Goal: Answer question/provide support

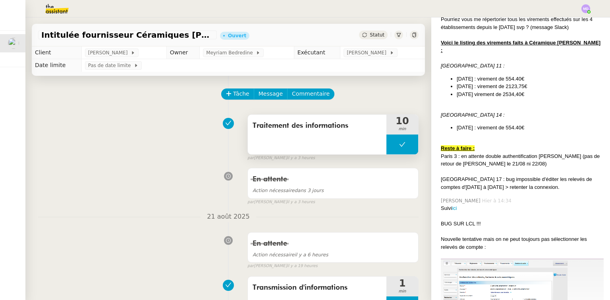
click at [386, 146] on button at bounding box center [402, 145] width 32 height 20
click at [393, 146] on icon at bounding box center [394, 144] width 3 height 4
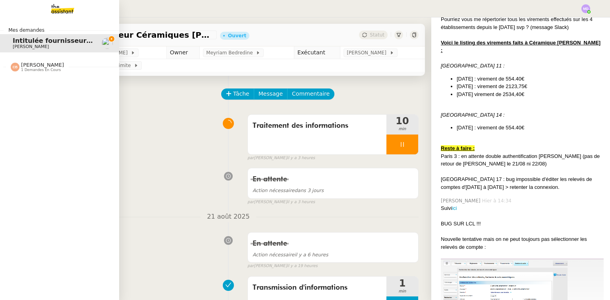
click at [54, 65] on div "[PERSON_NAME] 1 demandes en cours" at bounding box center [42, 67] width 43 height 10
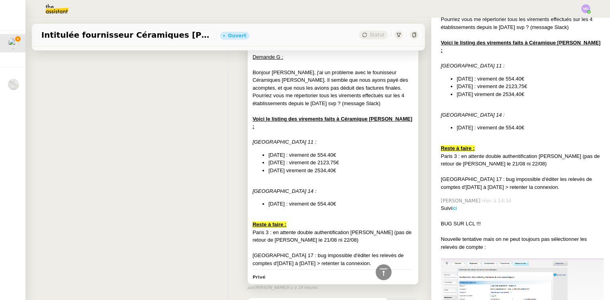
scroll to position [540, 0]
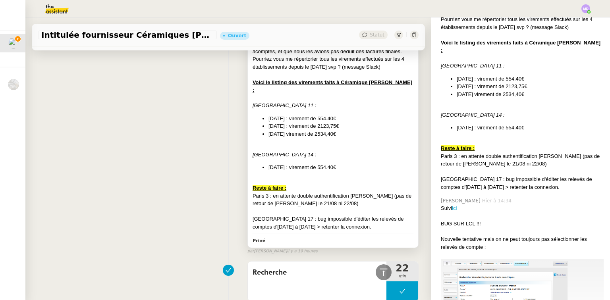
click at [343, 177] on div at bounding box center [332, 181] width 161 height 8
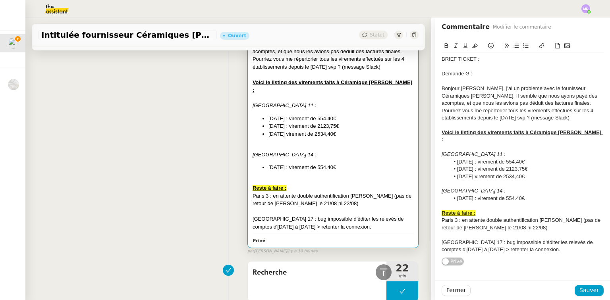
click at [535, 195] on li "[DATE] : virement de 554.40€" at bounding box center [526, 198] width 154 height 7
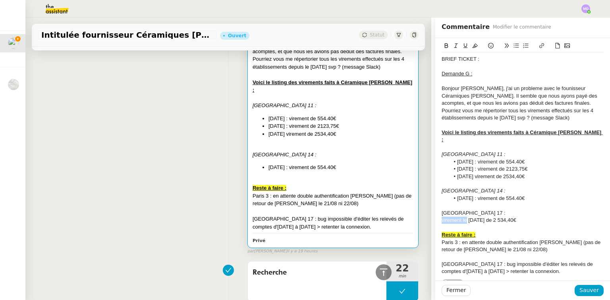
drag, startPoint x: 461, startPoint y: 214, endPoint x: 436, endPoint y: 214, distance: 24.6
click at [436, 214] on div "BRIEF TICKET : Demande G : Bonjour [PERSON_NAME], j'ai un probleme avec le foun…" at bounding box center [522, 163] width 175 height 250
click at [481, 217] on li "[DATE] de 2 534,40€" at bounding box center [526, 220] width 154 height 7
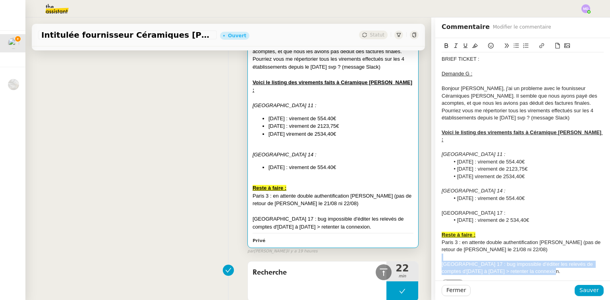
drag, startPoint x: 506, startPoint y: 262, endPoint x: 532, endPoint y: 267, distance: 26.4
click at [532, 267] on div "BRIEF TICKET : Demande G : Bonjour [PERSON_NAME], j'ai un probleme avec le foun…" at bounding box center [522, 165] width 162 height 226
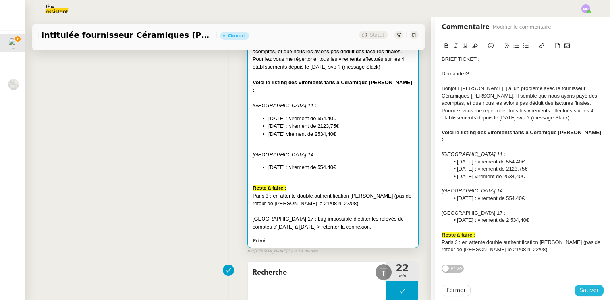
click at [582, 291] on span "Sauver" at bounding box center [588, 290] width 19 height 9
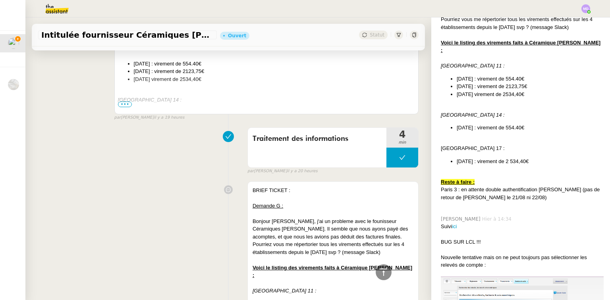
scroll to position [227, 0]
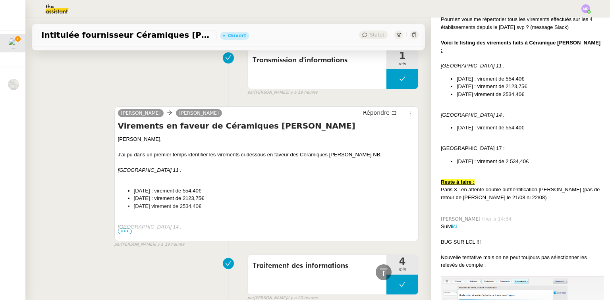
click at [122, 233] on span "•••" at bounding box center [125, 232] width 14 height 6
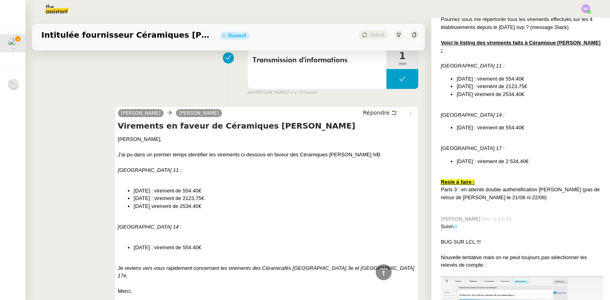
drag, startPoint x: 117, startPoint y: 140, endPoint x: 234, endPoint y: 179, distance: 123.7
click at [217, 191] on div "[PERSON_NAME], J'ai pu dans un premier temps identifier les virements ci-dessou…" at bounding box center [266, 226] width 297 height 183
click at [135, 136] on div "[PERSON_NAME]," at bounding box center [266, 139] width 297 height 8
click at [366, 112] on span "Répondre" at bounding box center [376, 113] width 27 height 8
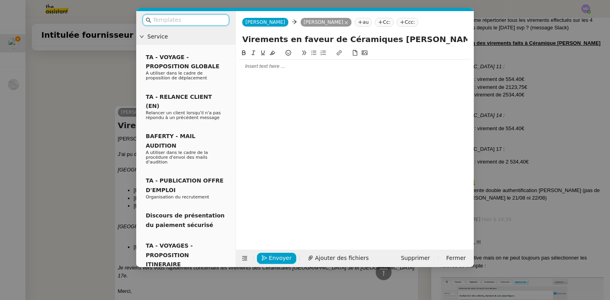
scroll to position [287, 0]
click at [257, 67] on div at bounding box center [354, 66] width 231 height 7
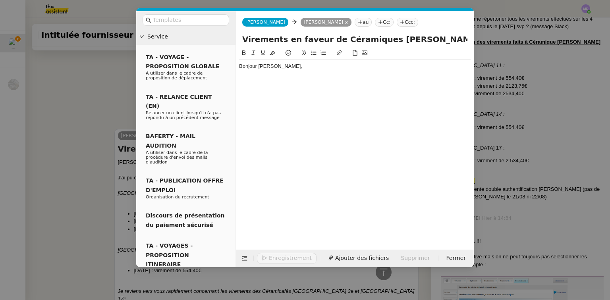
scroll to position [312, 0]
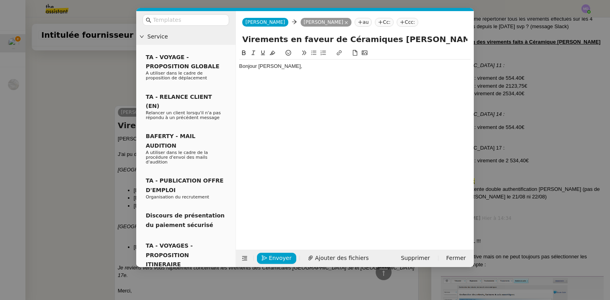
click at [488, 135] on nz-modal-container "Service TA - VOYAGE - PROPOSITION GLOBALE A utiliser dans le cadre de propositi…" at bounding box center [305, 150] width 610 height 300
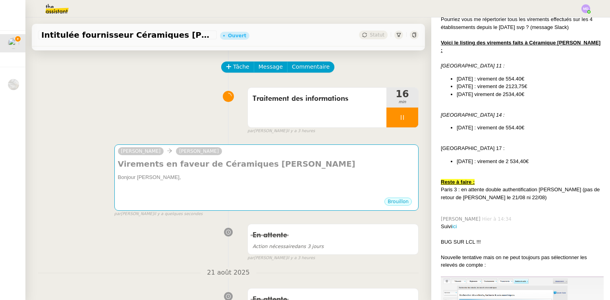
scroll to position [0, 0]
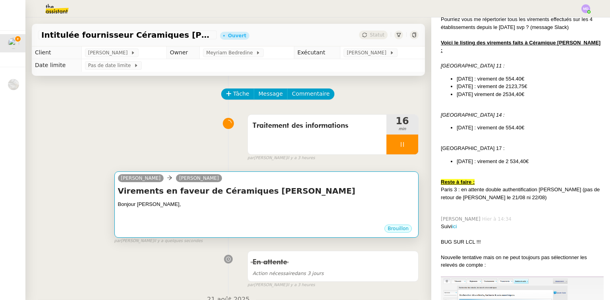
click at [294, 196] on h4 "Virements en faveur de Céramiques [PERSON_NAME]" at bounding box center [266, 190] width 297 height 11
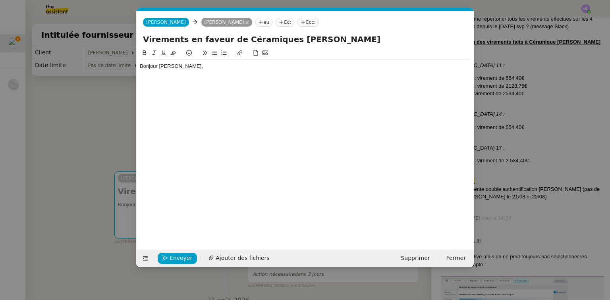
scroll to position [0, 17]
click at [231, 66] on div "Bonjour [PERSON_NAME]," at bounding box center [305, 66] width 331 height 7
click at [484, 117] on nz-modal-container "Service TA - VOYAGE - PROPOSITION GLOBALE A utiliser dans le cadre de propositi…" at bounding box center [305, 150] width 610 height 300
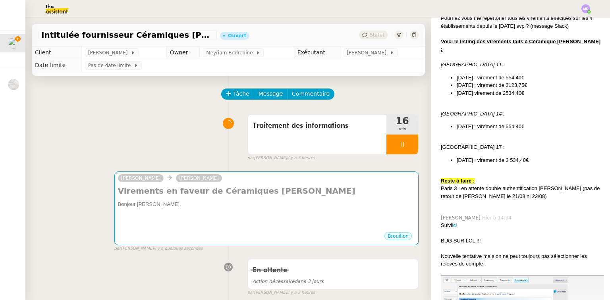
scroll to position [286, 0]
drag, startPoint x: 532, startPoint y: 147, endPoint x: 435, endPoint y: 135, distance: 98.0
click at [437, 135] on div "[PERSON_NAME] [DATE] à 17:58 BRIEF TICKET : Demande G : Bonjour [PERSON_NAME], …" at bounding box center [520, 81] width 166 height 261
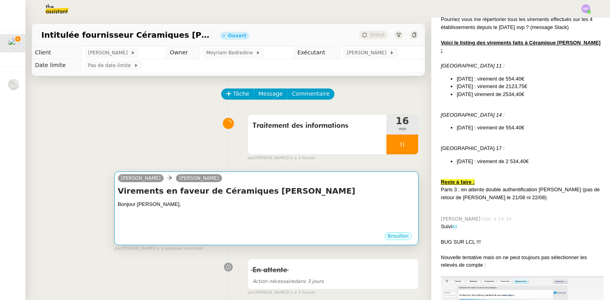
copy div "[GEOGRAPHIC_DATA] 17 : [DATE] : virement de 2 534,40€"
click at [239, 196] on h4 "Virements en faveur de Céramiques [PERSON_NAME]" at bounding box center [266, 190] width 297 height 11
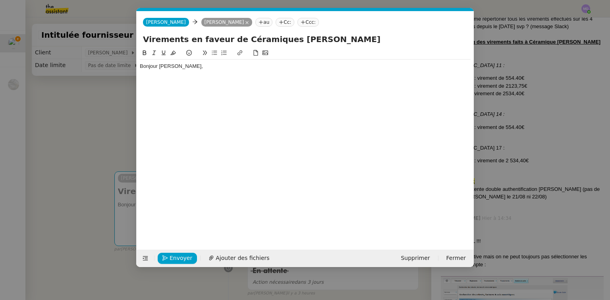
scroll to position [0, 17]
click at [276, 73] on div at bounding box center [305, 73] width 331 height 7
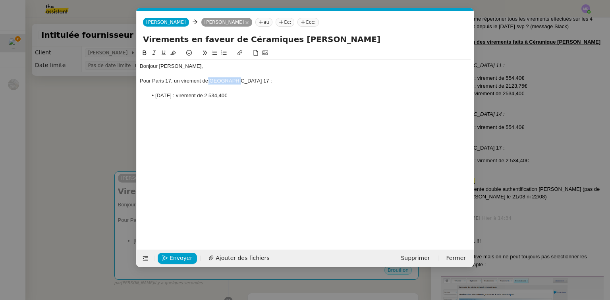
drag, startPoint x: 210, startPoint y: 81, endPoint x: 231, endPoint y: 81, distance: 21.0
click at [231, 81] on span "[GEOGRAPHIC_DATA] 17 :" at bounding box center [240, 81] width 64 height 6
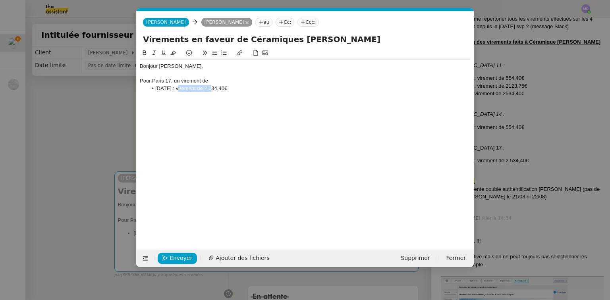
drag, startPoint x: 210, startPoint y: 89, endPoint x: 180, endPoint y: 88, distance: 29.8
click at [180, 88] on li "[DATE] : virement de 2 534,40€" at bounding box center [309, 88] width 323 height 7
drag, startPoint x: 179, startPoint y: 88, endPoint x: 143, endPoint y: 88, distance: 36.5
click at [143, 88] on ul "[DATE] 2 534,40€" at bounding box center [305, 88] width 331 height 7
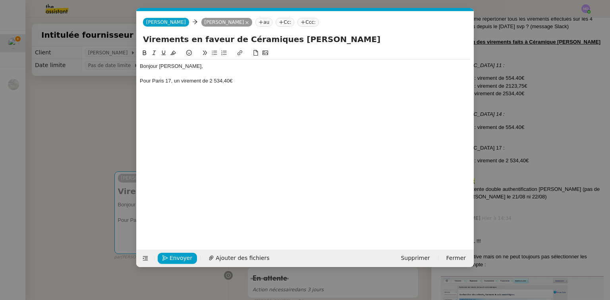
click at [235, 79] on div "Pour Paris 17, un virement de 2 534,40€" at bounding box center [305, 80] width 331 height 7
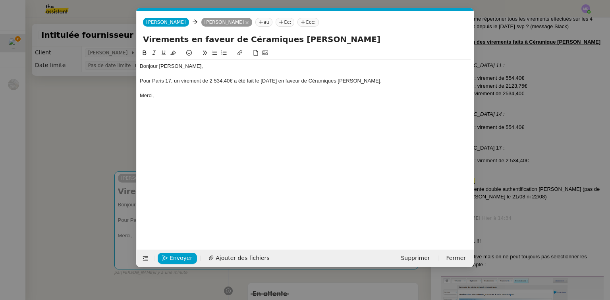
click at [186, 268] on nz-modal-container "Service TA - VOYAGE - PROPOSITION GLOBALE A utiliser dans le cadre de propositi…" at bounding box center [305, 150] width 610 height 300
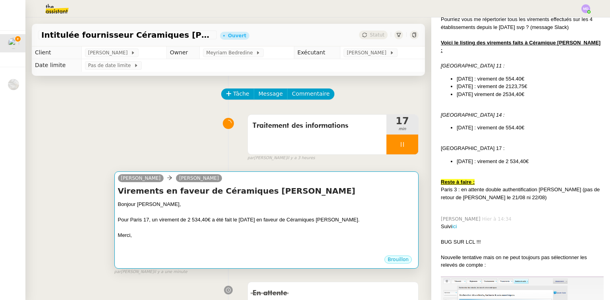
click at [223, 241] on div at bounding box center [266, 243] width 297 height 8
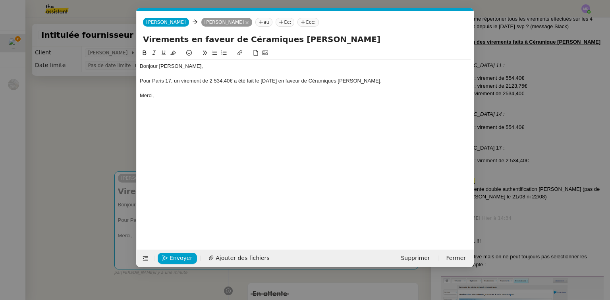
scroll to position [0, 17]
click at [177, 253] on button "Envoyer" at bounding box center [177, 258] width 39 height 11
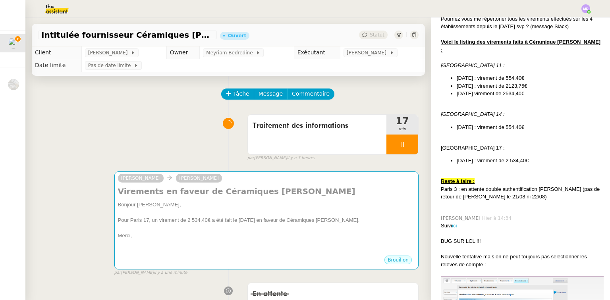
click at [177, 252] on nz-modal-container "Service TA - VOYAGE - PROPOSITION GLOBALE A utiliser dans le cadre de propositi…" at bounding box center [305, 150] width 610 height 300
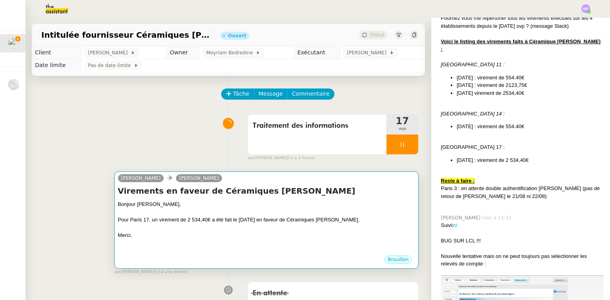
scroll to position [286, 0]
click at [279, 210] on div at bounding box center [266, 212] width 297 height 8
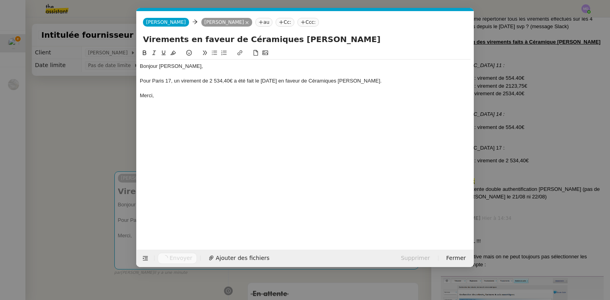
scroll to position [0, 17]
click at [100, 108] on nz-modal-container "Service TA - VOYAGE - PROPOSITION GLOBALE A utiliser dans le cadre de propositi…" at bounding box center [305, 150] width 610 height 300
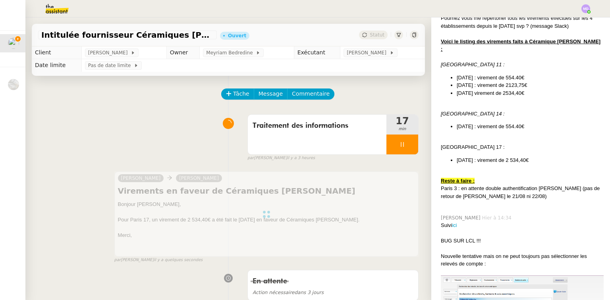
scroll to position [286, 0]
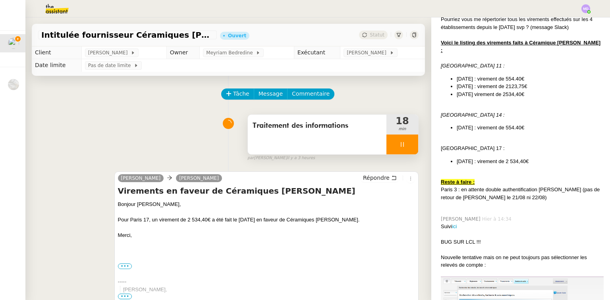
click at [408, 148] on div at bounding box center [402, 145] width 32 height 20
drag, startPoint x: 408, startPoint y: 148, endPoint x: 382, endPoint y: 114, distance: 43.1
click at [404, 146] on button at bounding box center [410, 145] width 16 height 20
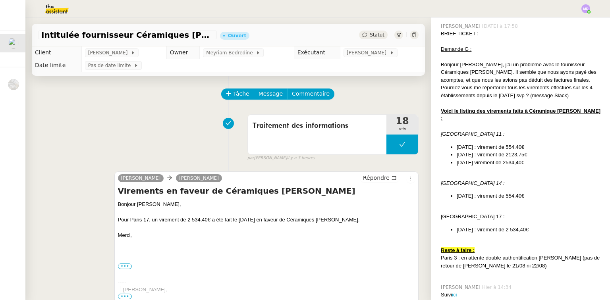
scroll to position [159, 0]
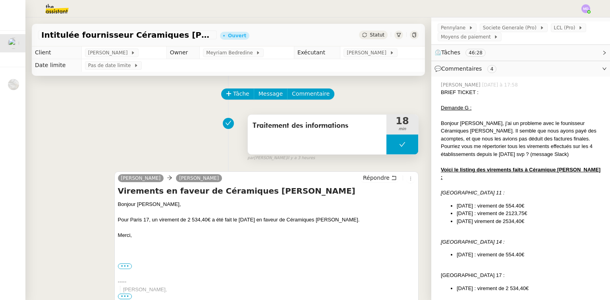
click at [388, 141] on button at bounding box center [402, 145] width 32 height 20
drag, startPoint x: 385, startPoint y: 142, endPoint x: 376, endPoint y: 137, distance: 9.6
click at [391, 142] on icon at bounding box center [394, 144] width 6 height 6
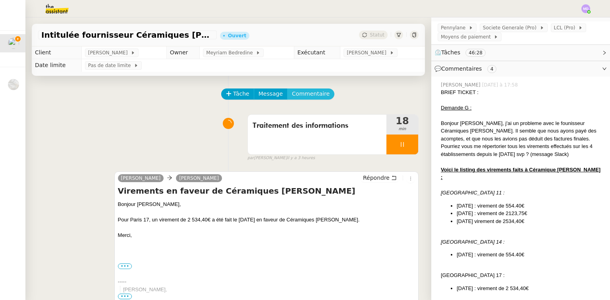
click at [311, 98] on span "Commentaire" at bounding box center [311, 93] width 38 height 9
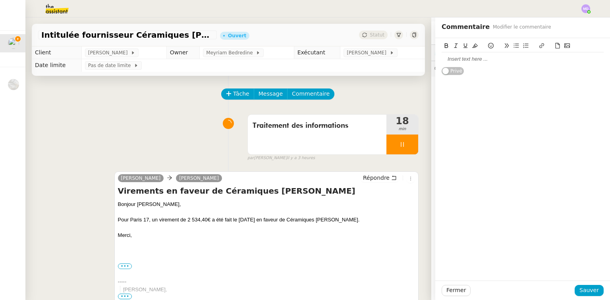
click at [453, 58] on div at bounding box center [522, 59] width 162 height 7
click at [488, 47] on icon at bounding box center [491, 46] width 6 height 6
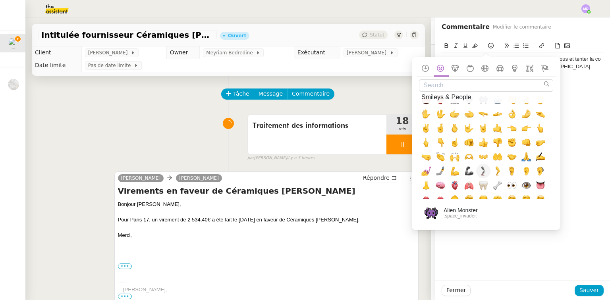
scroll to position [222, 0]
click at [527, 154] on span "🙏, pray" at bounding box center [526, 157] width 10 height 10
click at [578, 265] on div "@[PERSON_NAME] je te laisse voir le brief ci-dessous et tenter la co avec [PERS…" at bounding box center [522, 159] width 175 height 242
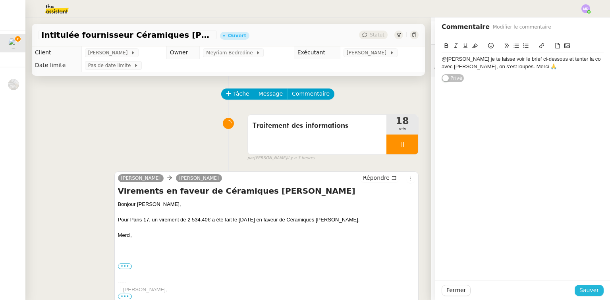
click at [584, 290] on span "Sauver" at bounding box center [588, 290] width 19 height 9
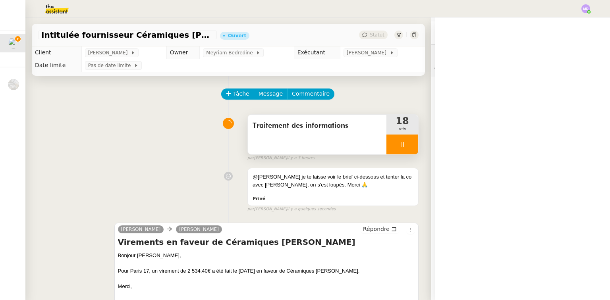
click at [409, 149] on div at bounding box center [402, 145] width 32 height 20
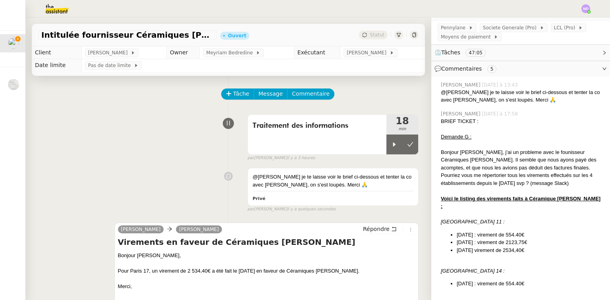
drag, startPoint x: 409, startPoint y: 149, endPoint x: 373, endPoint y: 90, distance: 69.3
click at [406, 146] on button at bounding box center [410, 145] width 16 height 20
click at [361, 49] on app-ticket-info-button "[PERSON_NAME]" at bounding box center [371, 52] width 57 height 6
click at [361, 51] on span "[PERSON_NAME]" at bounding box center [367, 53] width 42 height 8
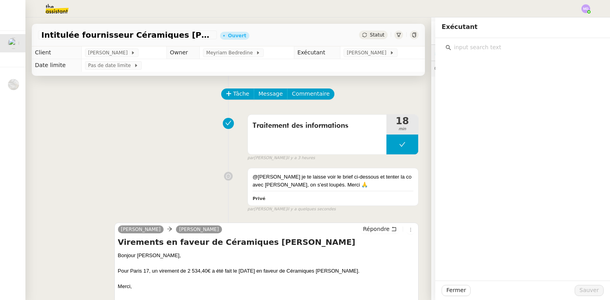
click at [468, 45] on input "text" at bounding box center [525, 47] width 148 height 11
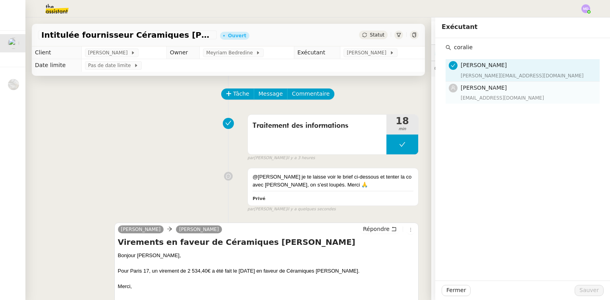
type input "coralie"
click at [476, 83] on h4 "[PERSON_NAME]" at bounding box center [527, 87] width 134 height 9
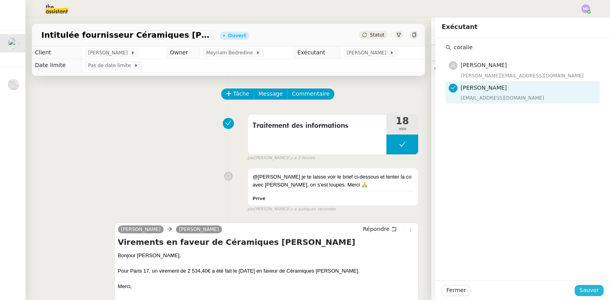
drag, startPoint x: 579, startPoint y: 287, endPoint x: 454, endPoint y: 137, distance: 195.0
click at [579, 287] on span "Sauver" at bounding box center [588, 290] width 19 height 9
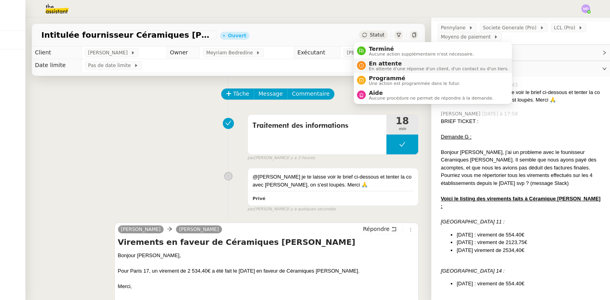
click at [372, 67] on span "En attente d'une réponse d'un client, d'un contact ou d'un tiers." at bounding box center [439, 69] width 140 height 4
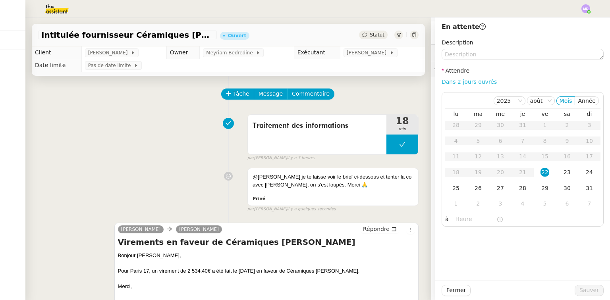
click at [448, 81] on link "Dans 2 jours ouvrés" at bounding box center [468, 82] width 55 height 6
type input "07:00"
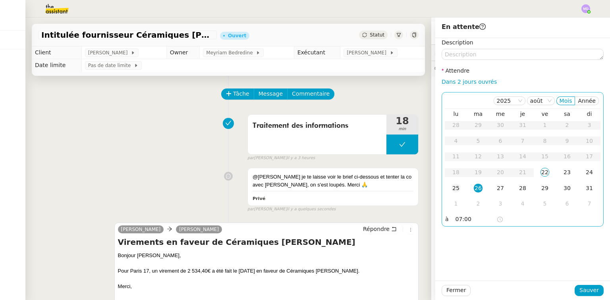
click at [456, 187] on td "25" at bounding box center [456, 189] width 22 height 16
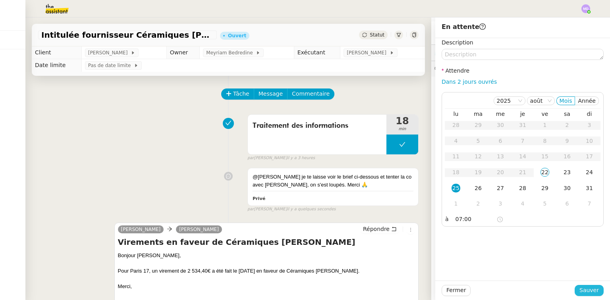
click at [579, 291] on span "Sauver" at bounding box center [588, 290] width 19 height 9
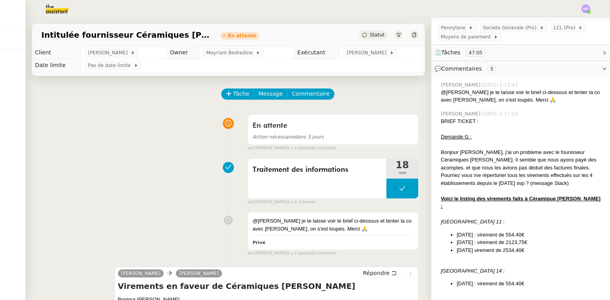
click at [587, 8] on img at bounding box center [585, 8] width 9 height 9
click at [558, 22] on span "Suivi" at bounding box center [556, 22] width 13 height 6
